Goal: Navigation & Orientation: Understand site structure

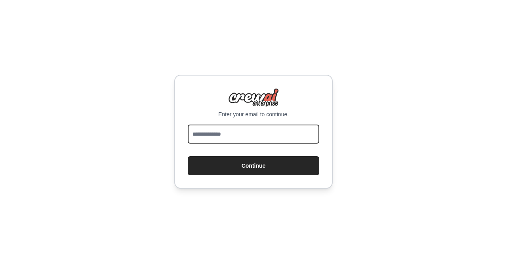
click at [211, 136] on input "email" at bounding box center [254, 134] width 132 height 19
type input "**********"
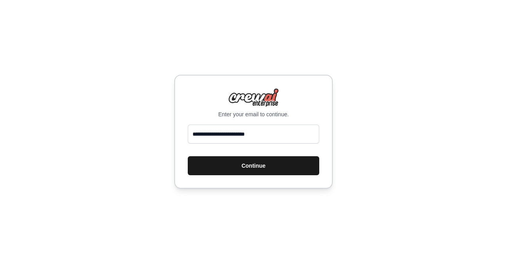
click at [256, 164] on button "Continue" at bounding box center [254, 165] width 132 height 19
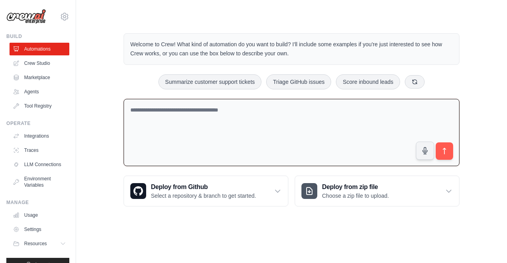
click at [184, 120] on textarea at bounding box center [292, 133] width 336 height 68
click at [45, 76] on link "Marketplace" at bounding box center [40, 77] width 60 height 13
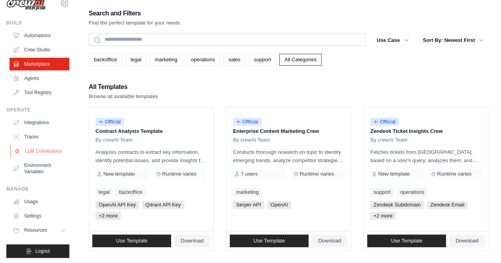
scroll to position [21, 0]
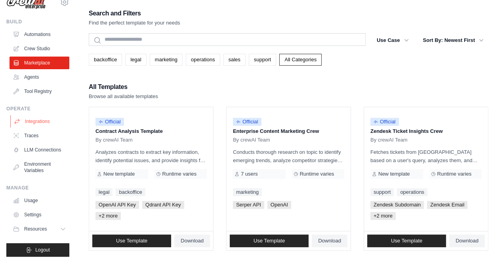
click at [37, 117] on link "Integrations" at bounding box center [40, 121] width 60 height 13
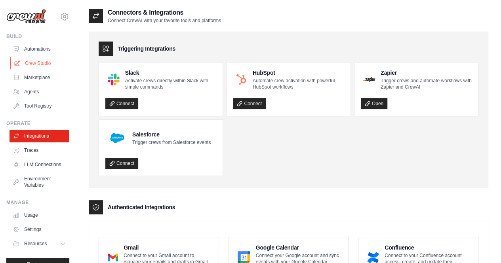
drag, startPoint x: 37, startPoint y: 56, endPoint x: 32, endPoint y: 59, distance: 6.4
click at [36, 56] on ul "Automations Crew Studio Marketplace Agents Tool Registry" at bounding box center [40, 78] width 60 height 70
click at [30, 61] on link "Crew Studio" at bounding box center [40, 63] width 60 height 13
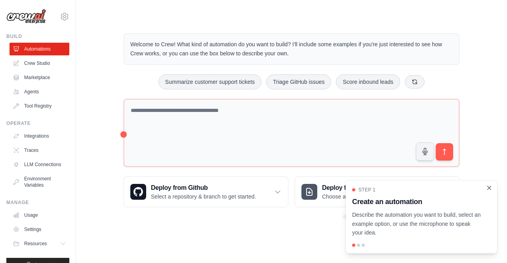
click at [490, 189] on icon "Close walkthrough" at bounding box center [490, 188] width 4 height 4
